Goal: Task Accomplishment & Management: Manage account settings

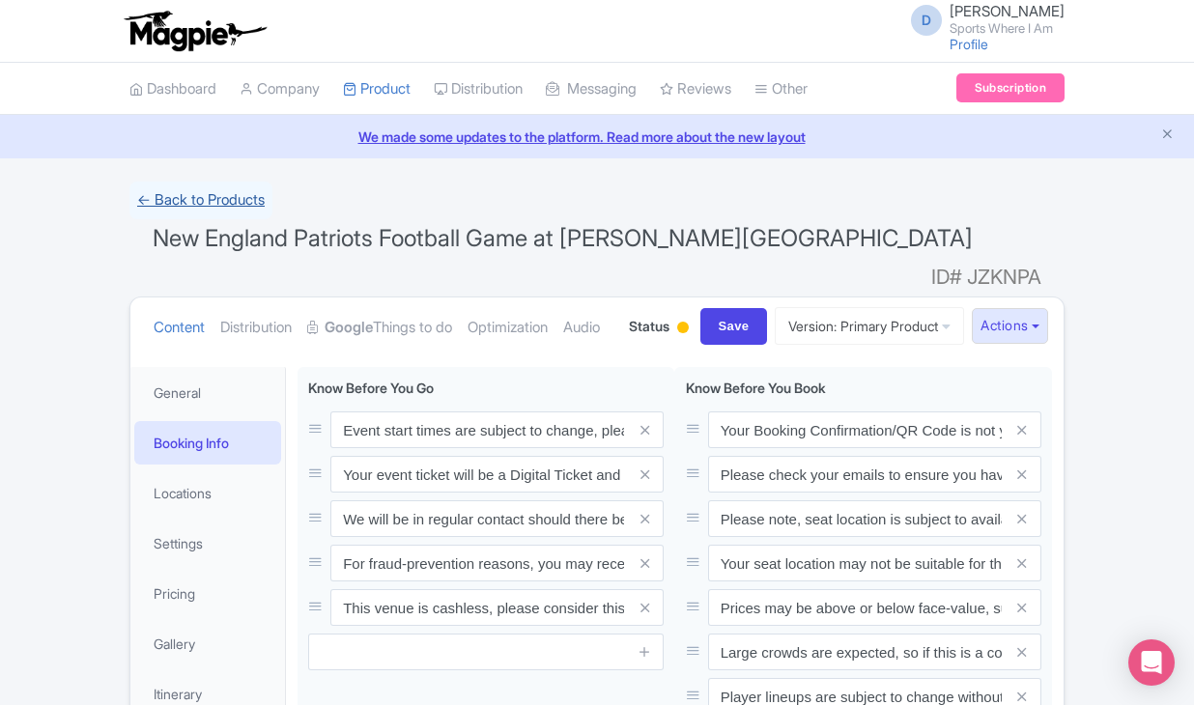
click at [193, 201] on link "← Back to Products" at bounding box center [200, 201] width 143 height 38
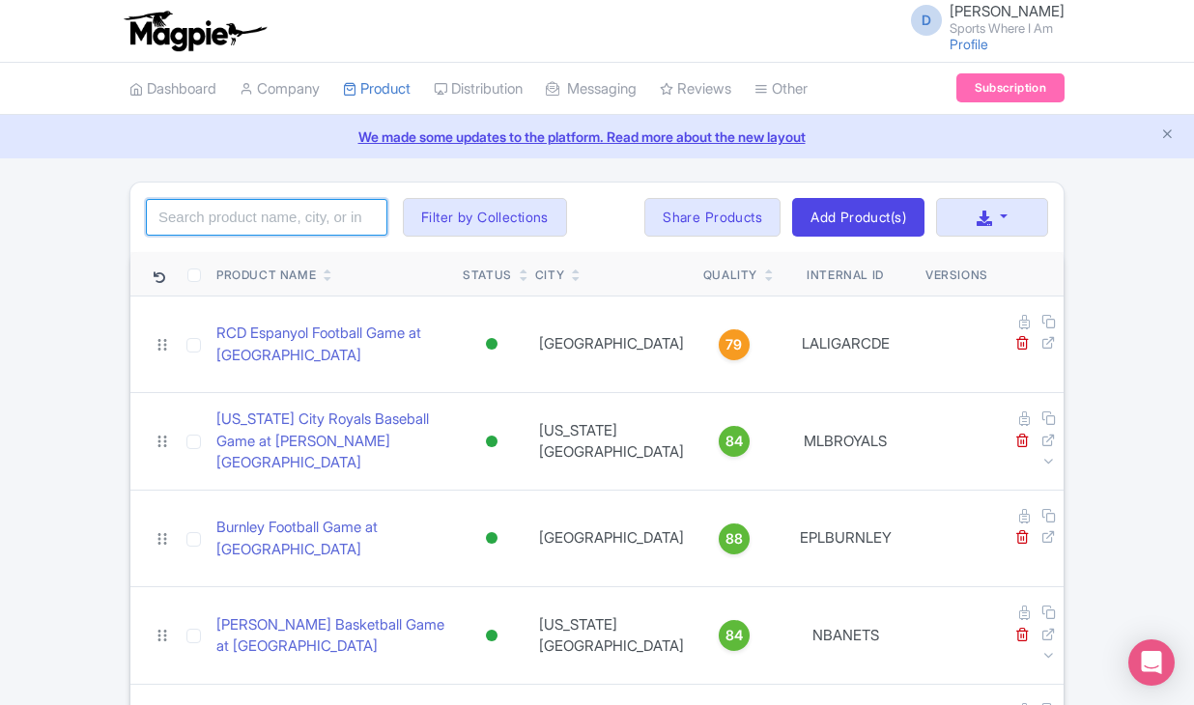
click at [199, 211] on input "search" at bounding box center [266, 217] width 241 height 37
type input "titans"
click button "Search" at bounding box center [0, 0] width 0 height 0
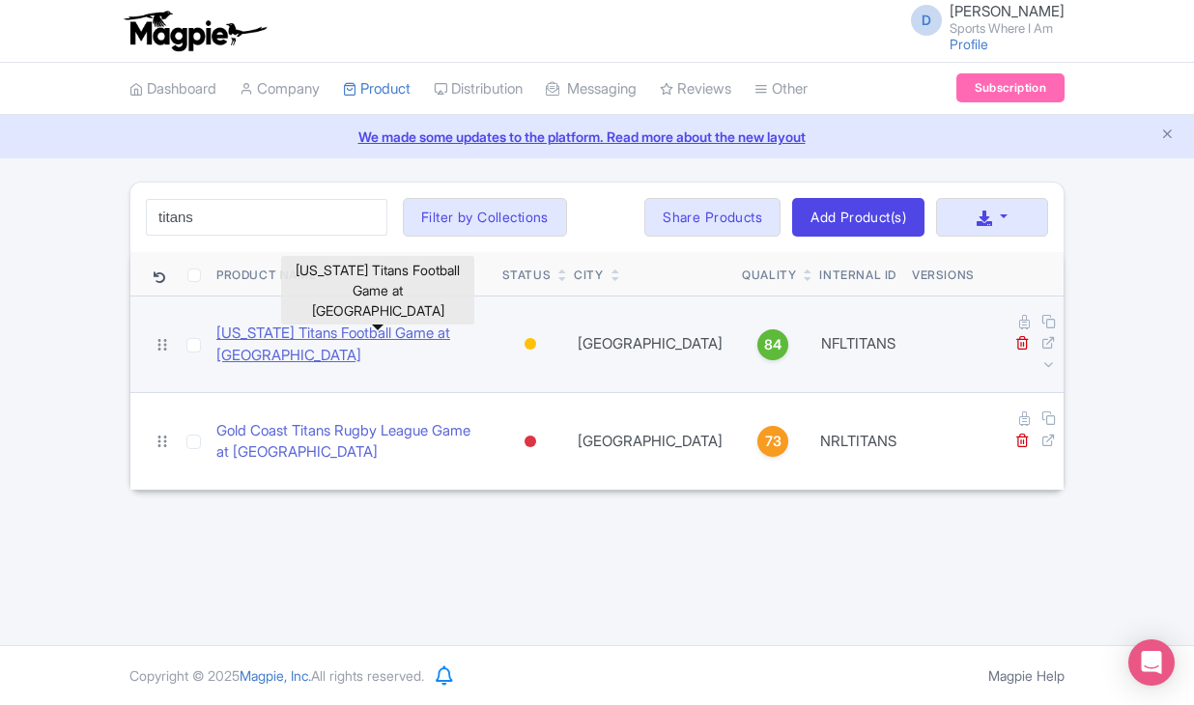
click at [237, 326] on link "[US_STATE] Titans Football Game at [GEOGRAPHIC_DATA]" at bounding box center [351, 344] width 270 height 43
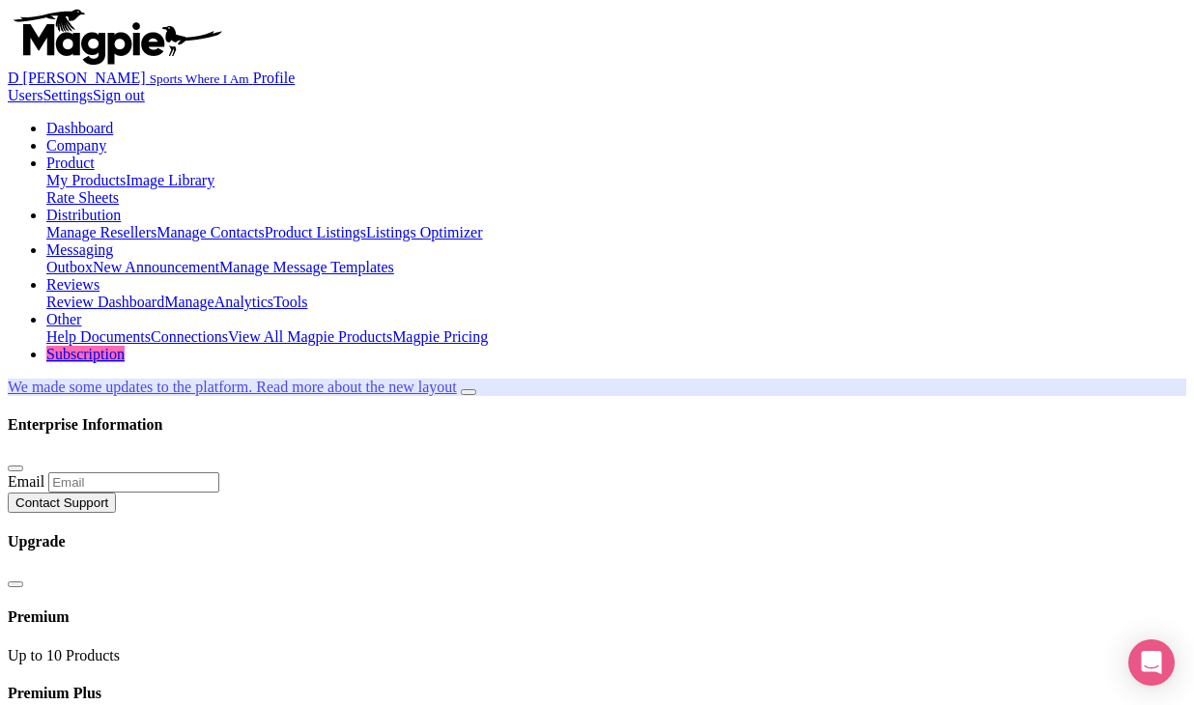
drag, startPoint x: 156, startPoint y: 230, endPoint x: 692, endPoint y: 240, distance: 536.2
copy span "[US_STATE] Titans Football Game at [GEOGRAPHIC_DATA]"
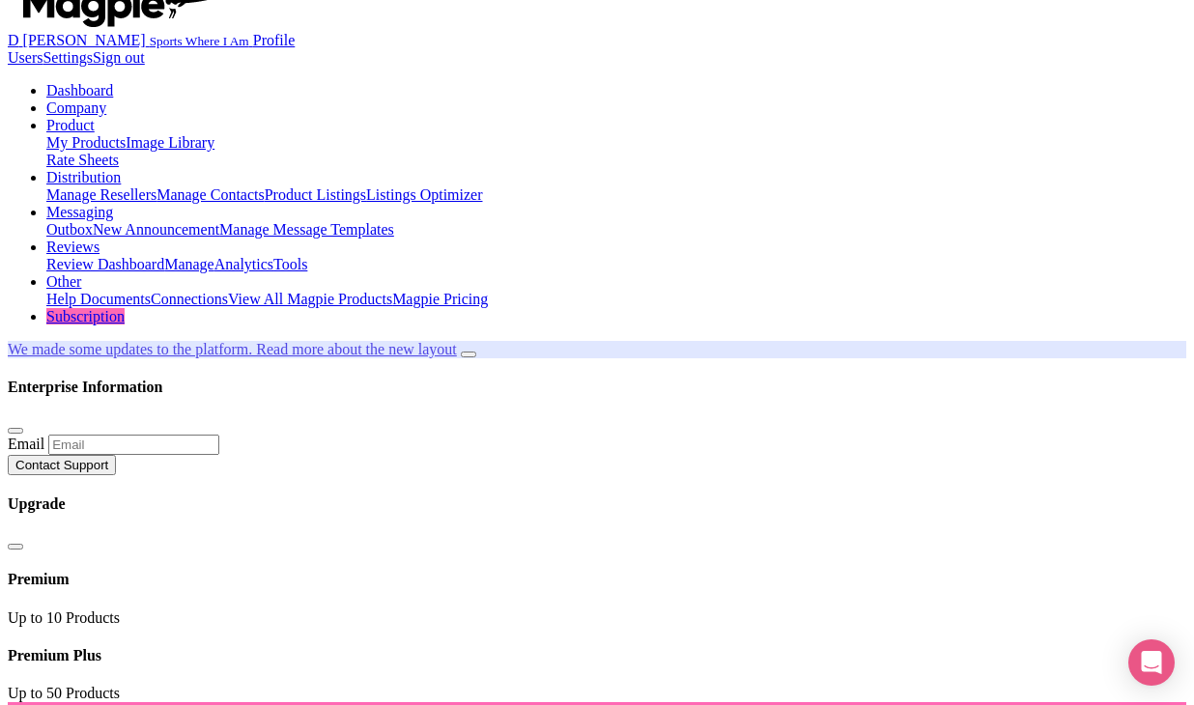
scroll to position [128, 0]
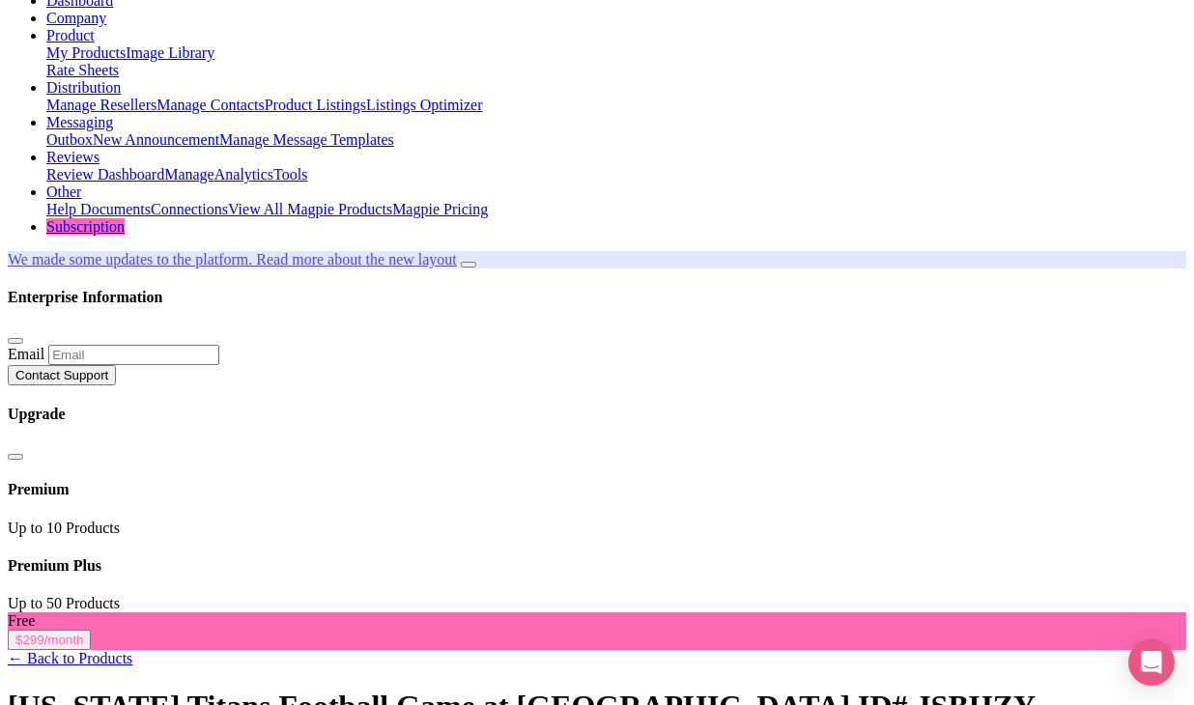
type trix-editor "<div>Feel the excitement of live NFL football with this ticket to a [US_STATE] …"
copy div "Feel the excitement of live NFL football with this ticket to a [US_STATE] Titan…"
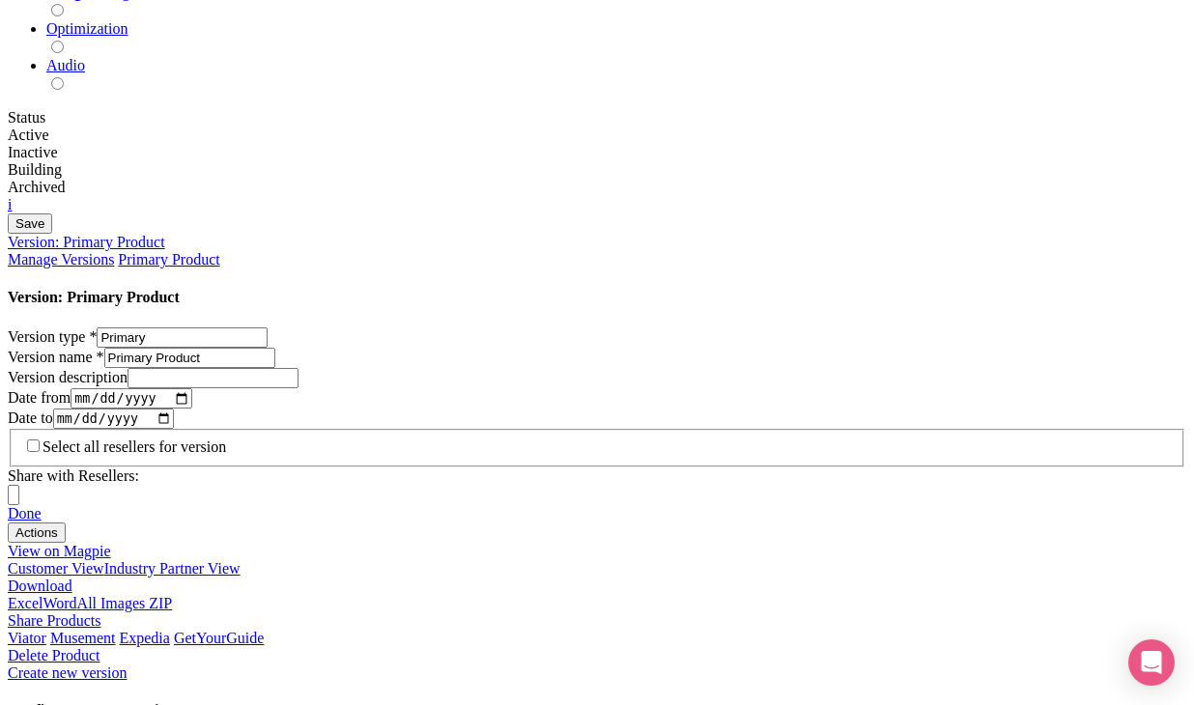
scroll to position [1073, 0]
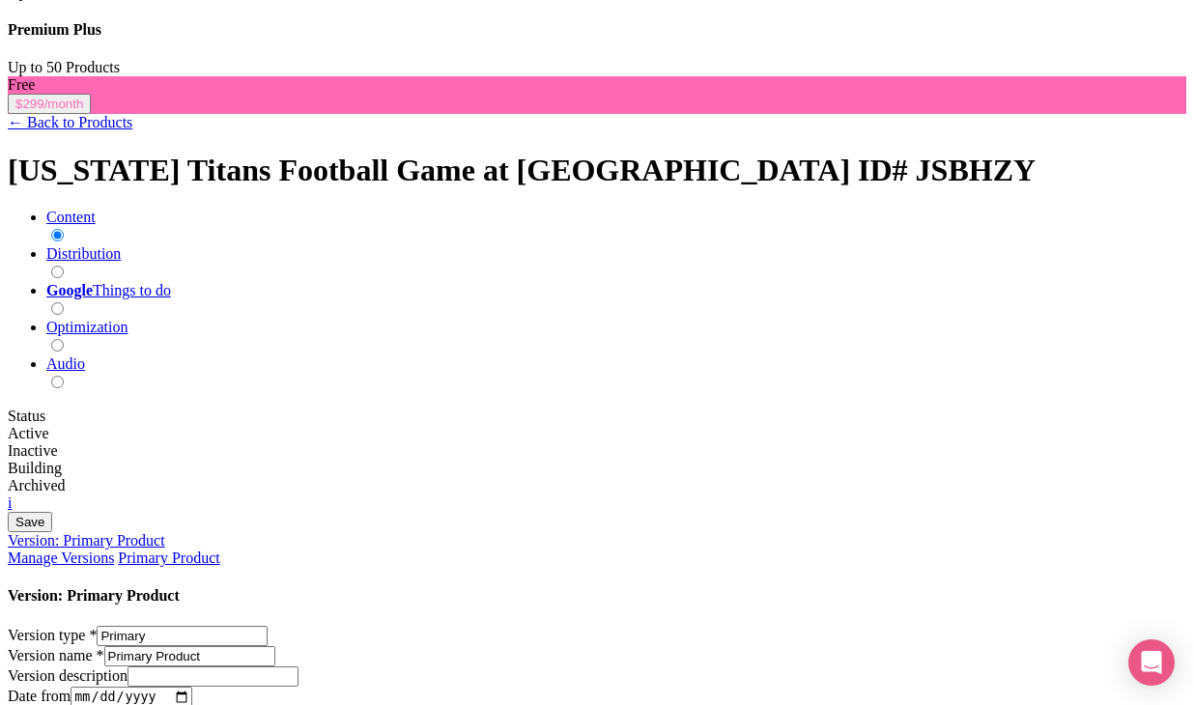
scroll to position [281, 0]
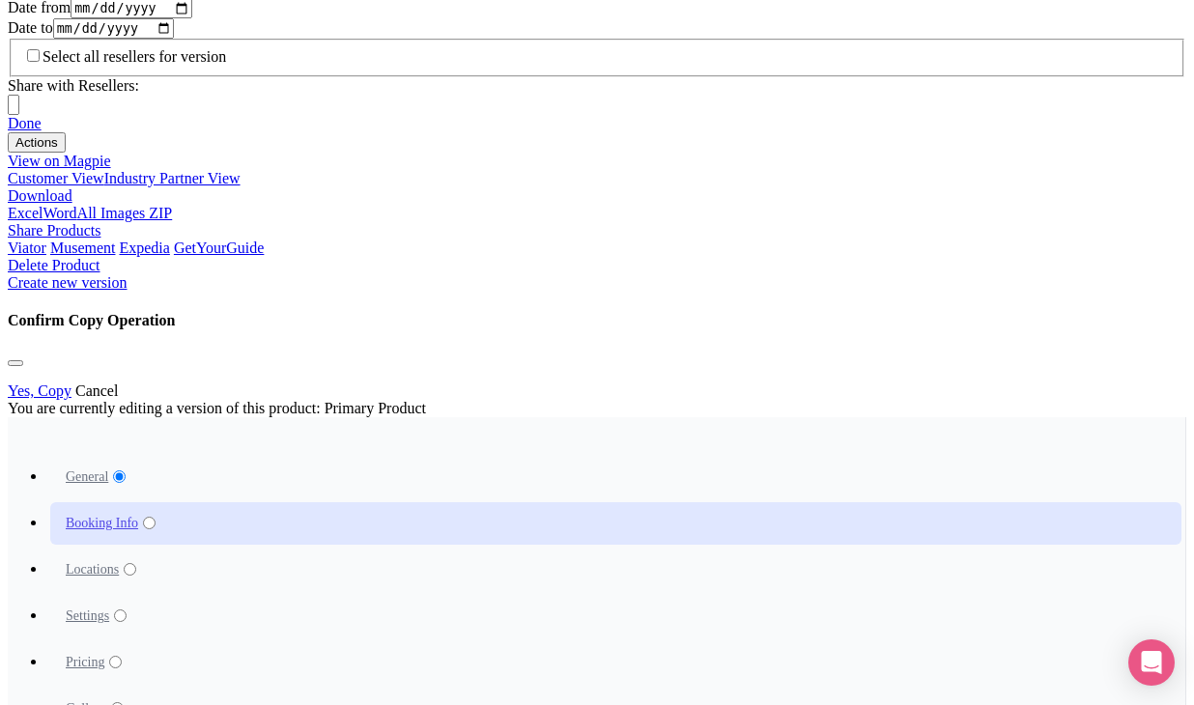
scroll to position [1343, 0]
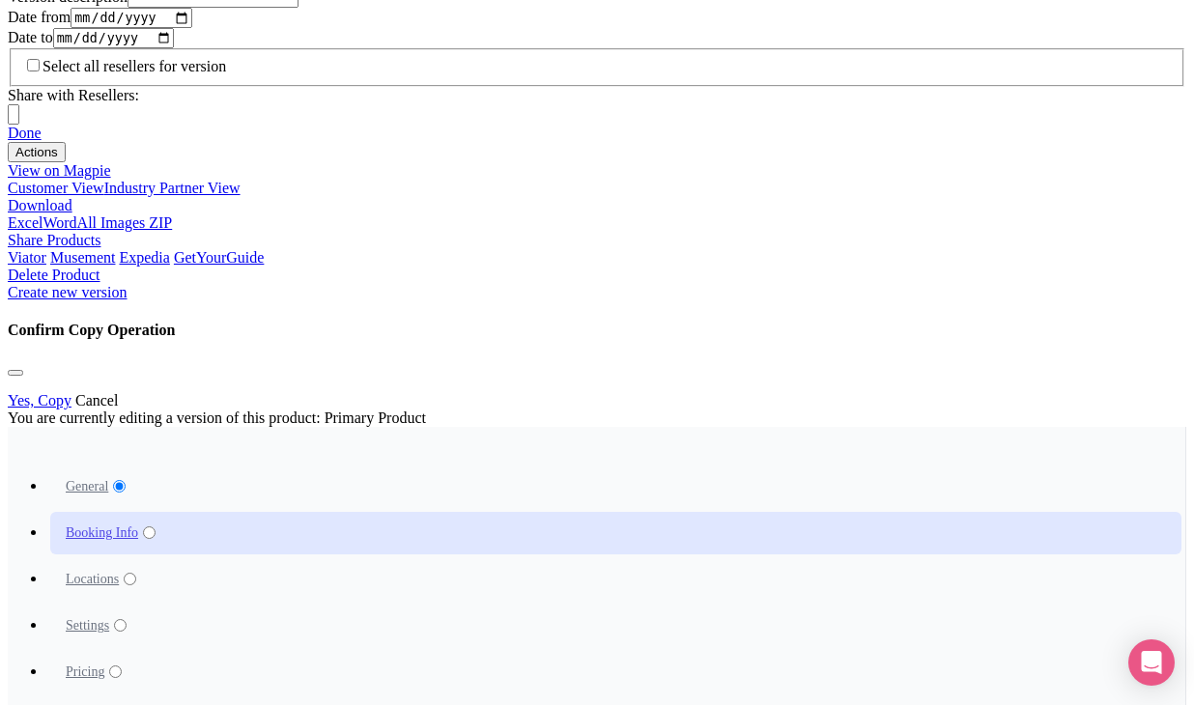
drag, startPoint x: 320, startPoint y: 164, endPoint x: 713, endPoint y: 473, distance: 500.1
